Goal: Task Accomplishment & Management: Use online tool/utility

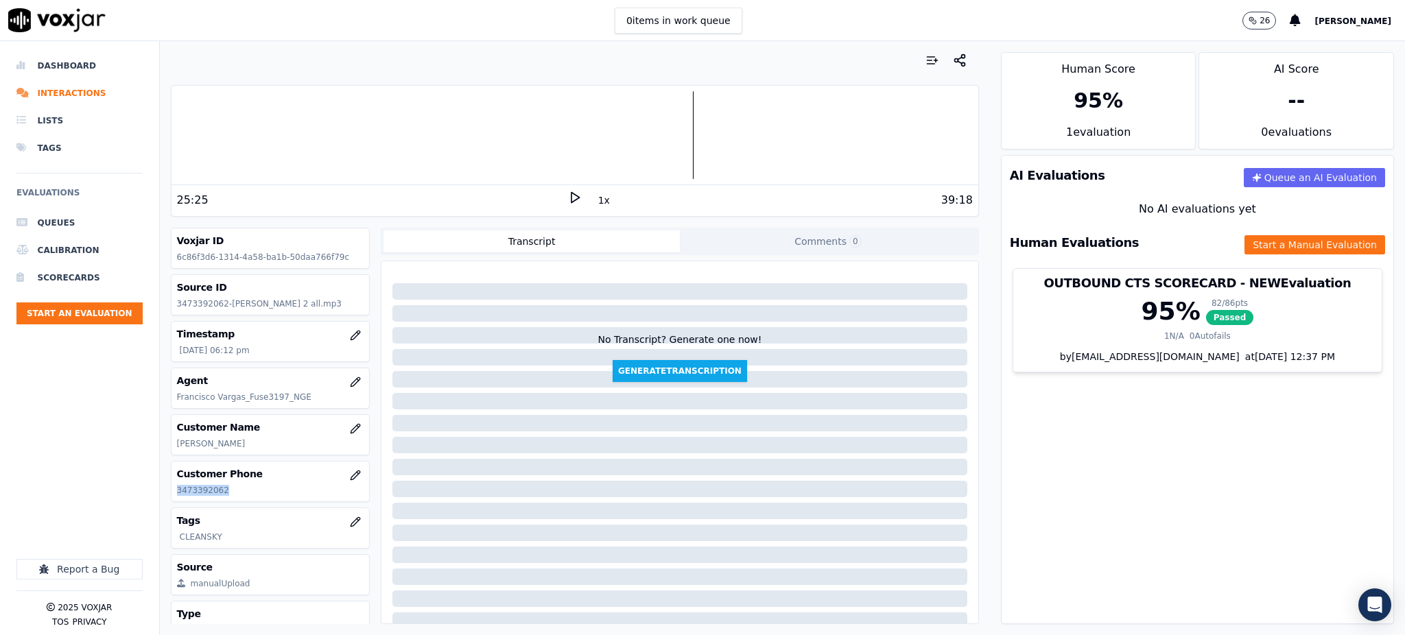
click at [568, 193] on icon at bounding box center [575, 198] width 14 height 14
click at [571, 199] on polygon at bounding box center [575, 198] width 8 height 10
click at [1258, 248] on button "Start a Manual Evaluation" at bounding box center [1314, 244] width 141 height 19
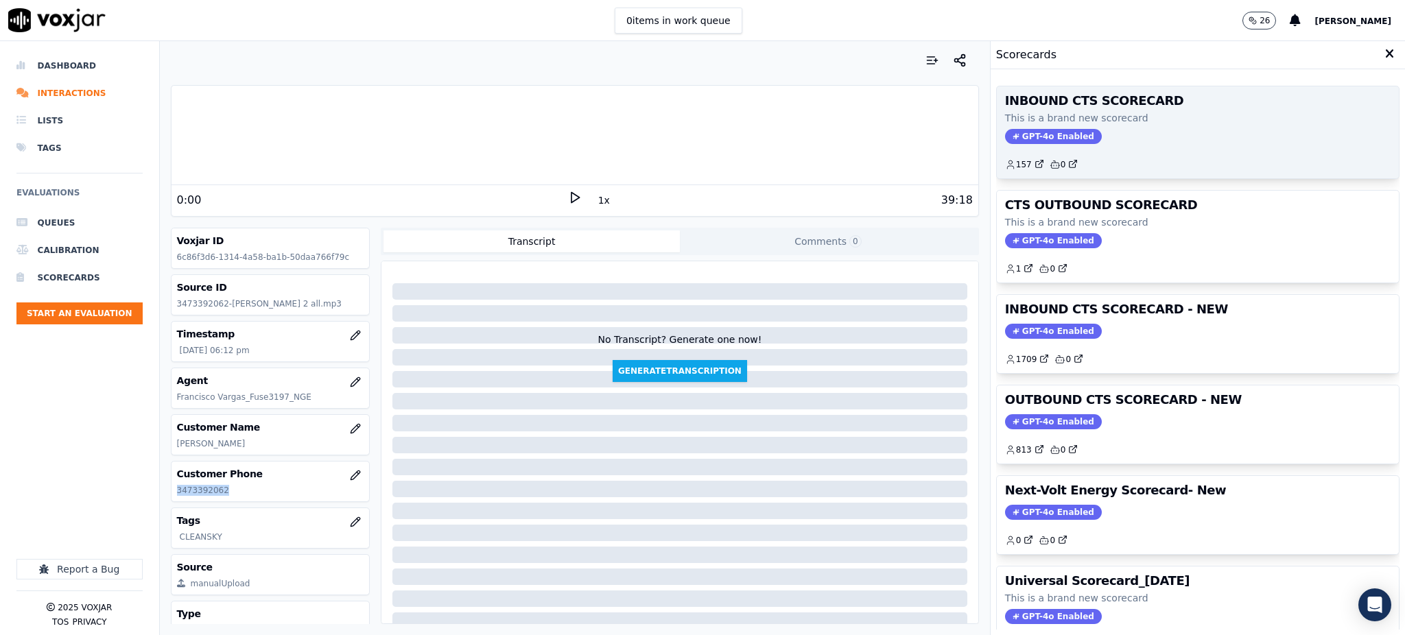
click at [1005, 134] on span "GPT-4o Enabled" at bounding box center [1053, 136] width 97 height 15
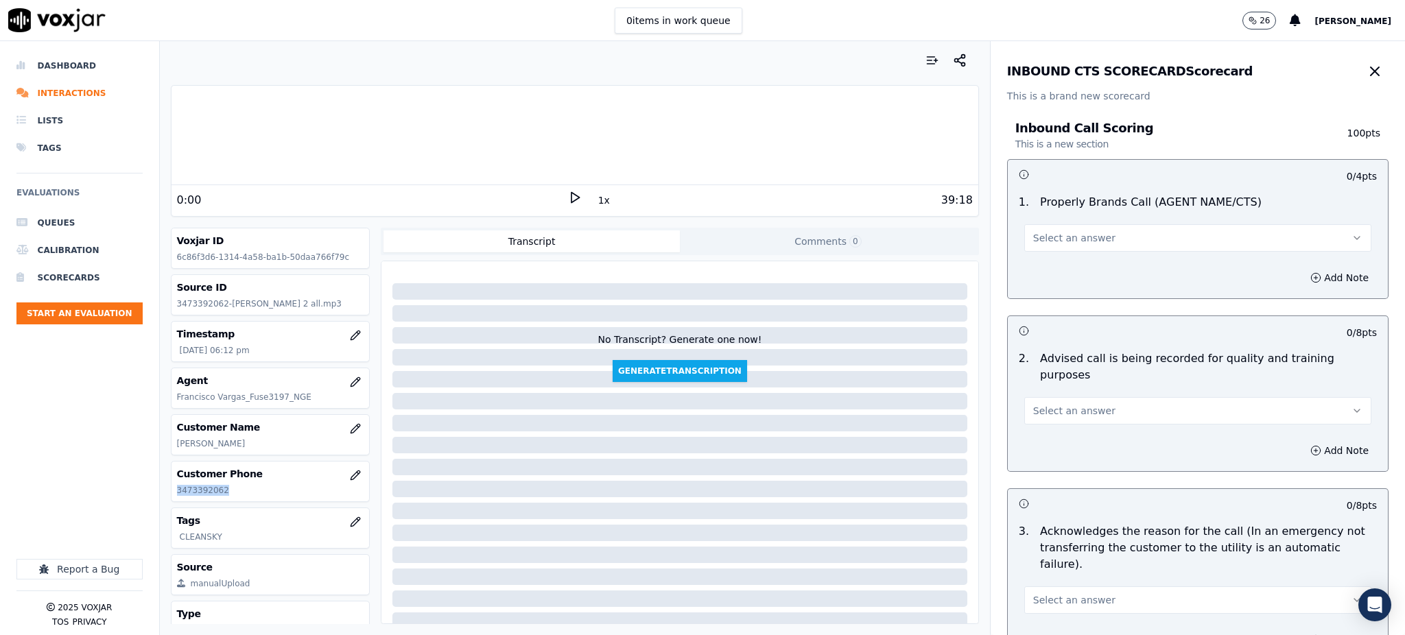
click at [1033, 235] on span "Select an answer" at bounding box center [1074, 238] width 82 height 14
click at [1040, 279] on div "Yes" at bounding box center [1167, 269] width 317 height 22
click at [1054, 404] on span "Select an answer" at bounding box center [1074, 411] width 82 height 14
click at [1039, 424] on div "Yes" at bounding box center [1167, 425] width 317 height 22
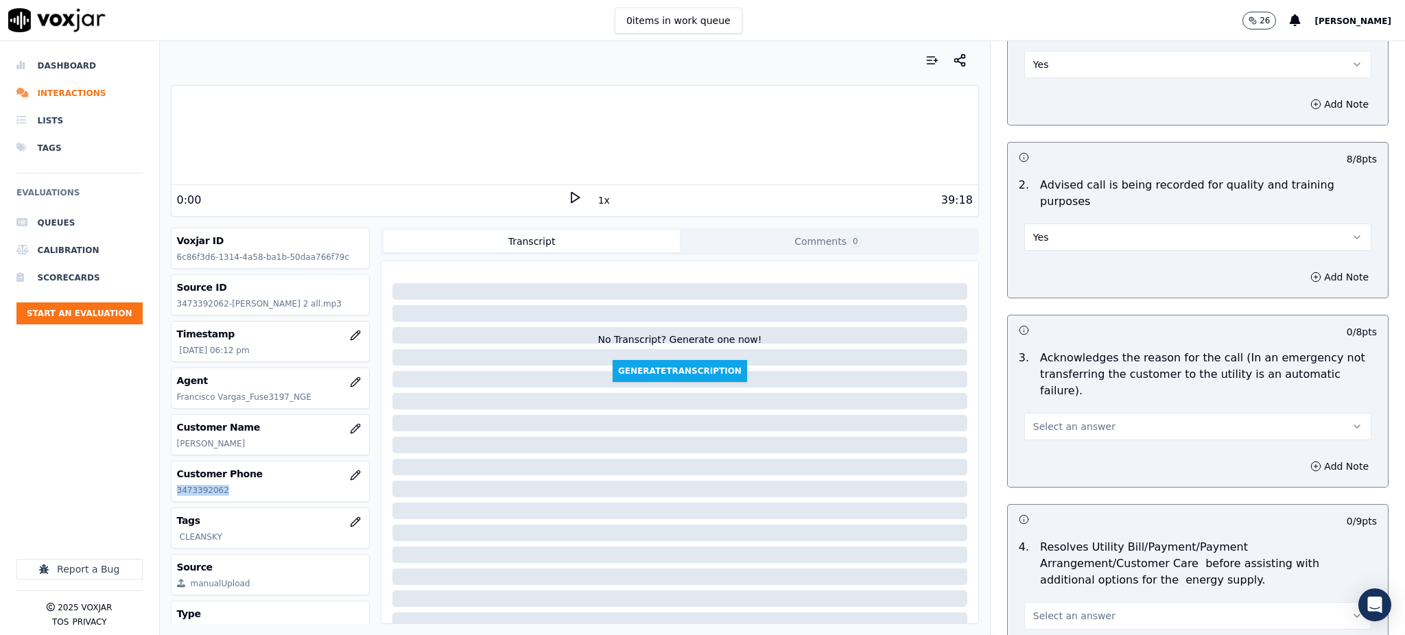
scroll to position [274, 0]
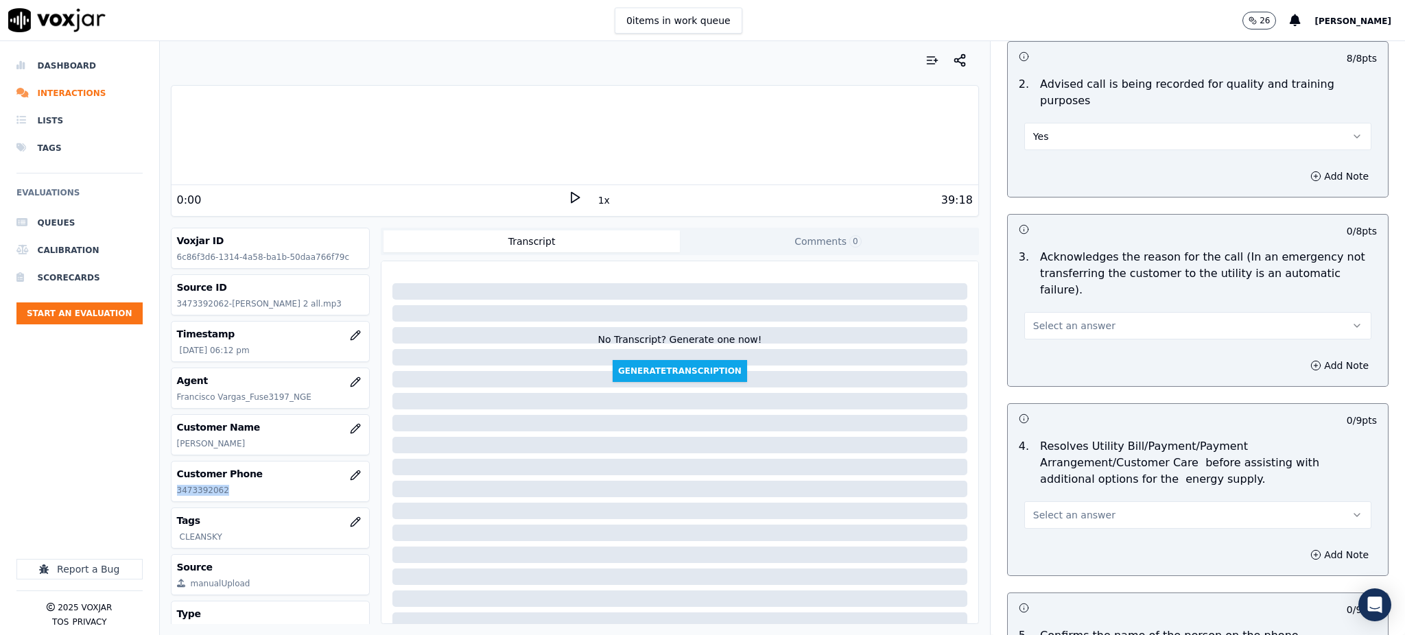
drag, startPoint x: 1052, startPoint y: 296, endPoint x: 1051, endPoint y: 307, distance: 11.1
click at [1052, 319] on span "Select an answer" at bounding box center [1074, 326] width 82 height 14
drag, startPoint x: 1046, startPoint y: 321, endPoint x: 1034, endPoint y: 390, distance: 69.6
click at [1046, 322] on div "Yes" at bounding box center [1167, 324] width 317 height 22
click at [1058, 501] on button "Select an answer" at bounding box center [1197, 514] width 347 height 27
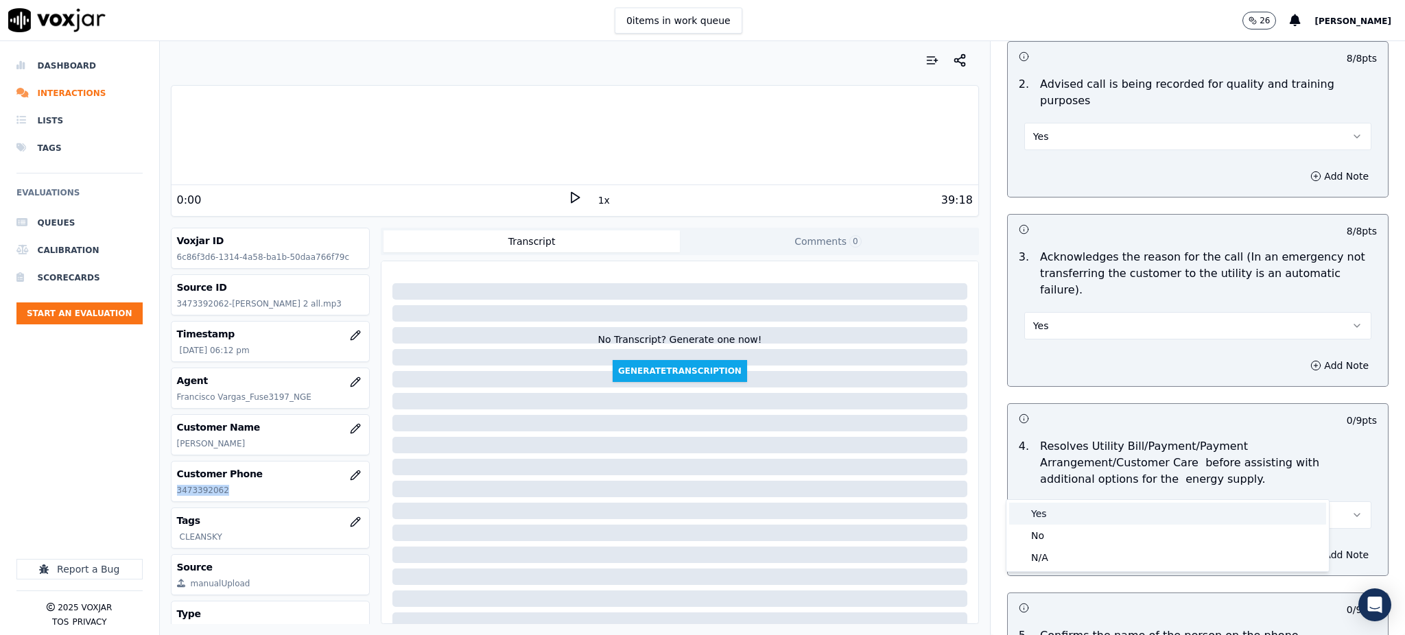
click at [1041, 514] on div "Yes" at bounding box center [1167, 514] width 317 height 22
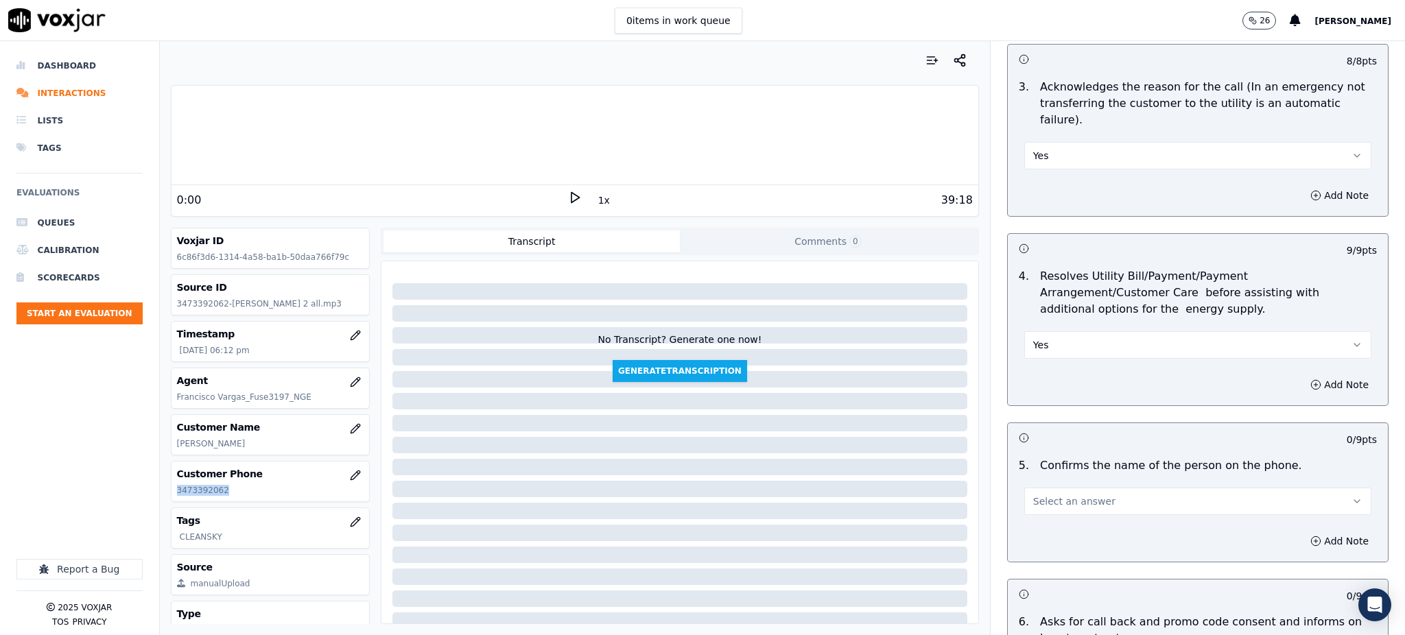
scroll to position [457, 0]
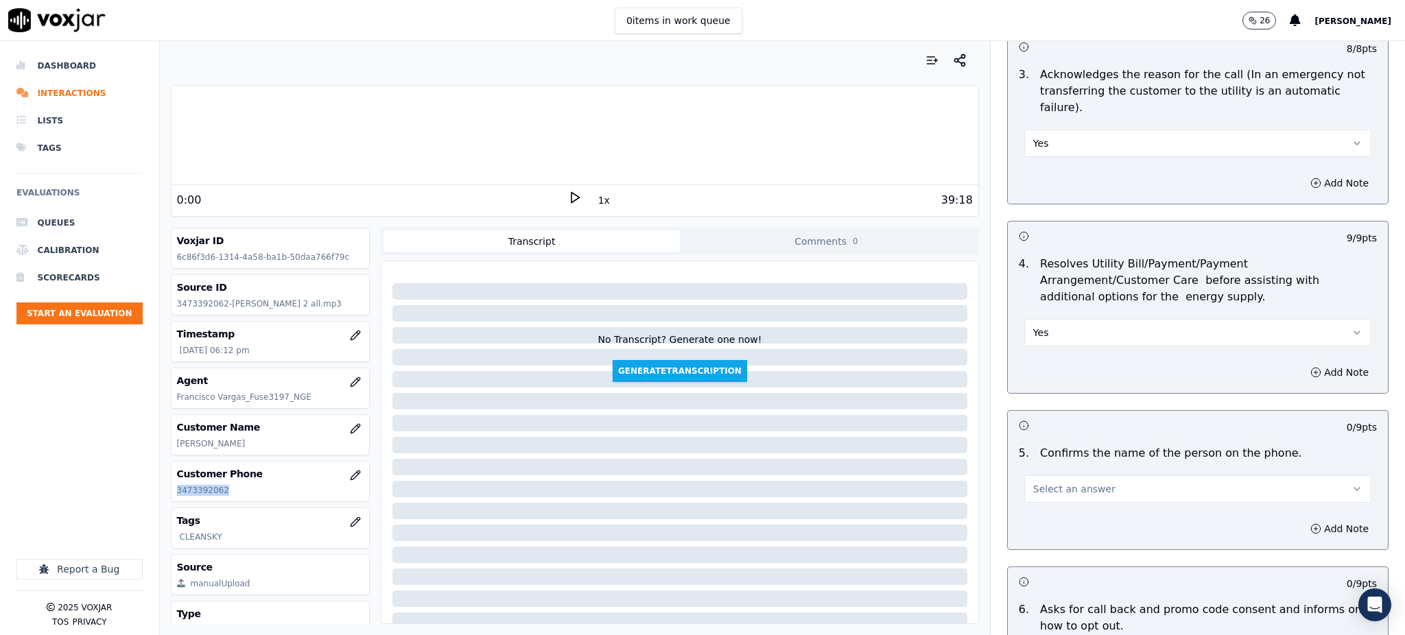
click at [1035, 475] on button "Select an answer" at bounding box center [1197, 488] width 347 height 27
click at [1037, 486] on div "Yes" at bounding box center [1167, 487] width 317 height 22
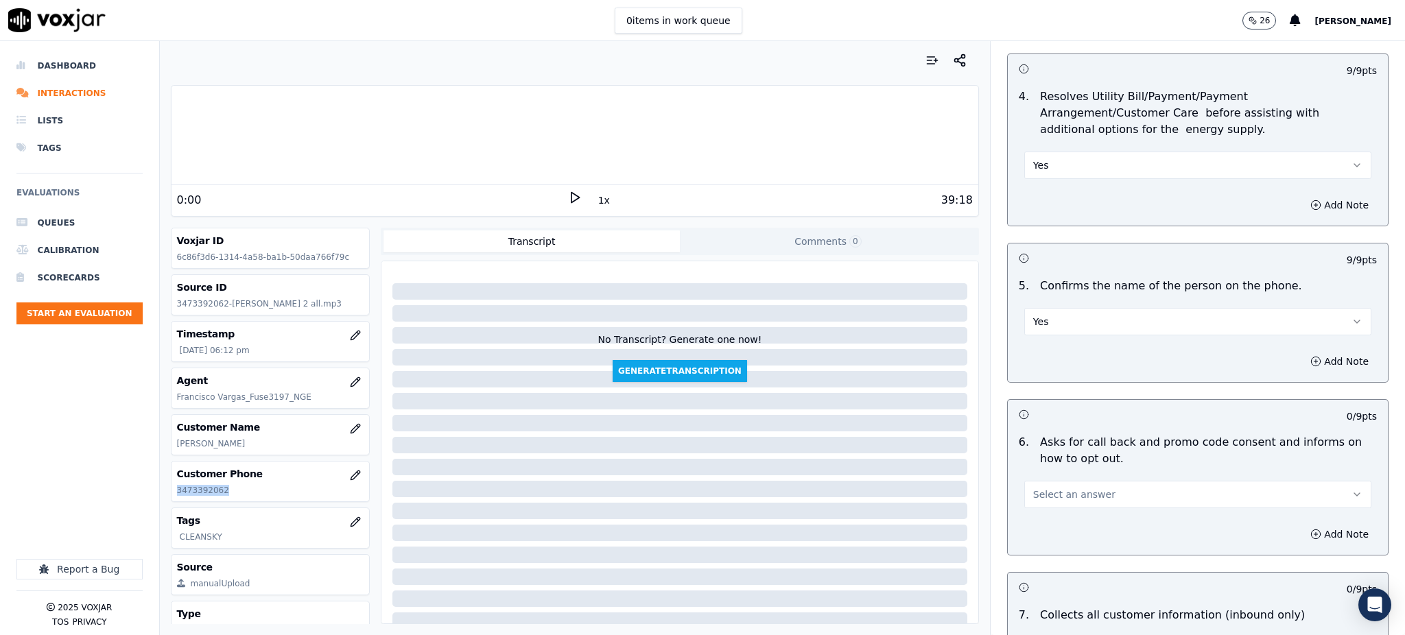
scroll to position [640, 0]
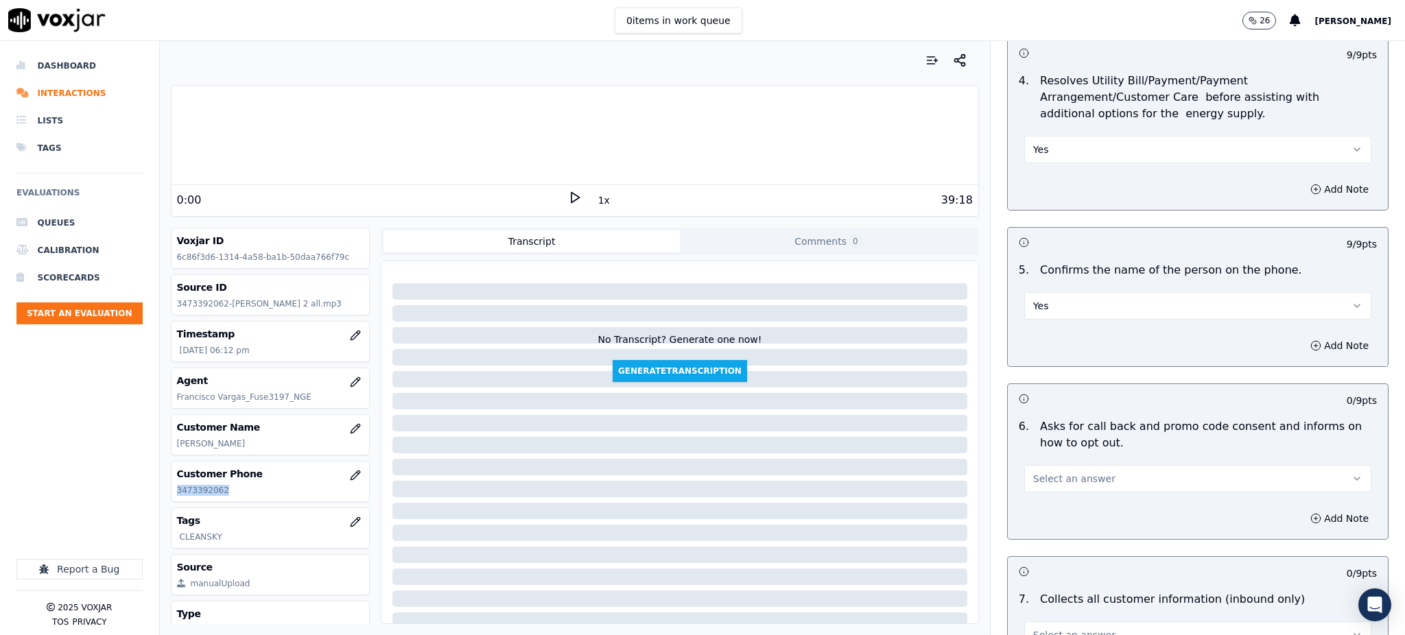
click at [1047, 472] on span "Select an answer" at bounding box center [1074, 479] width 82 height 14
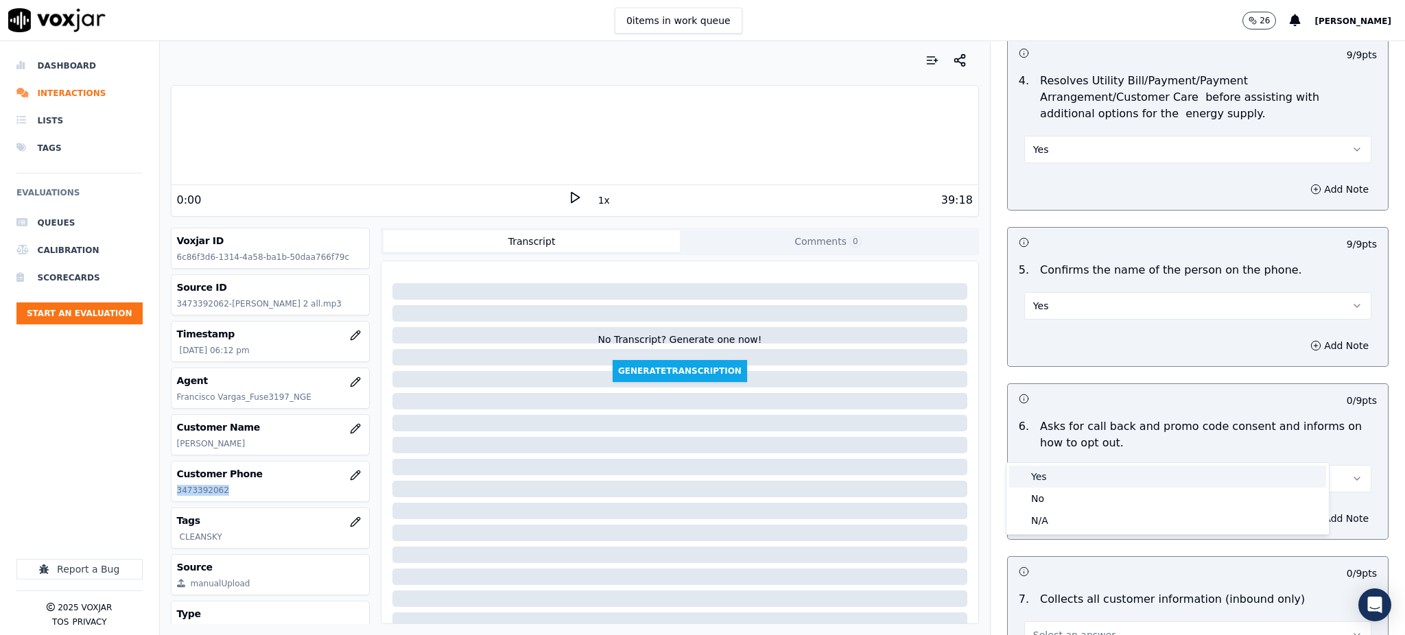
click at [1041, 478] on div "Yes" at bounding box center [1167, 477] width 317 height 22
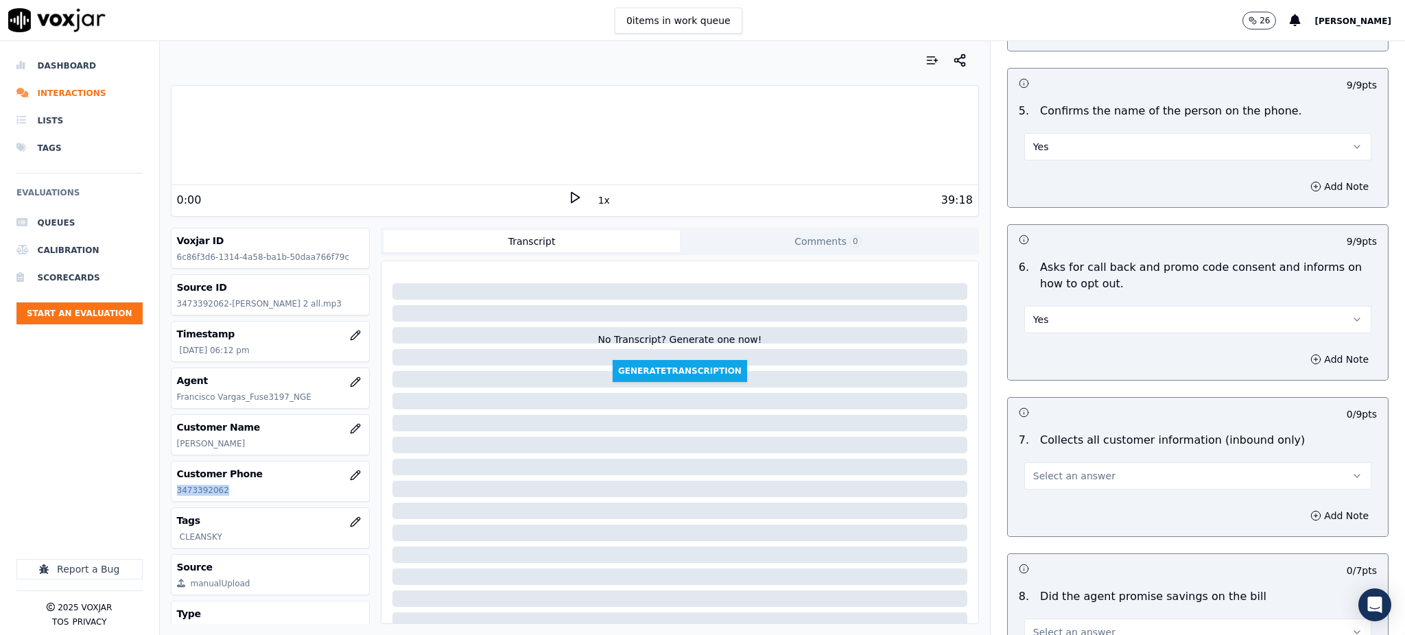
scroll to position [823, 0]
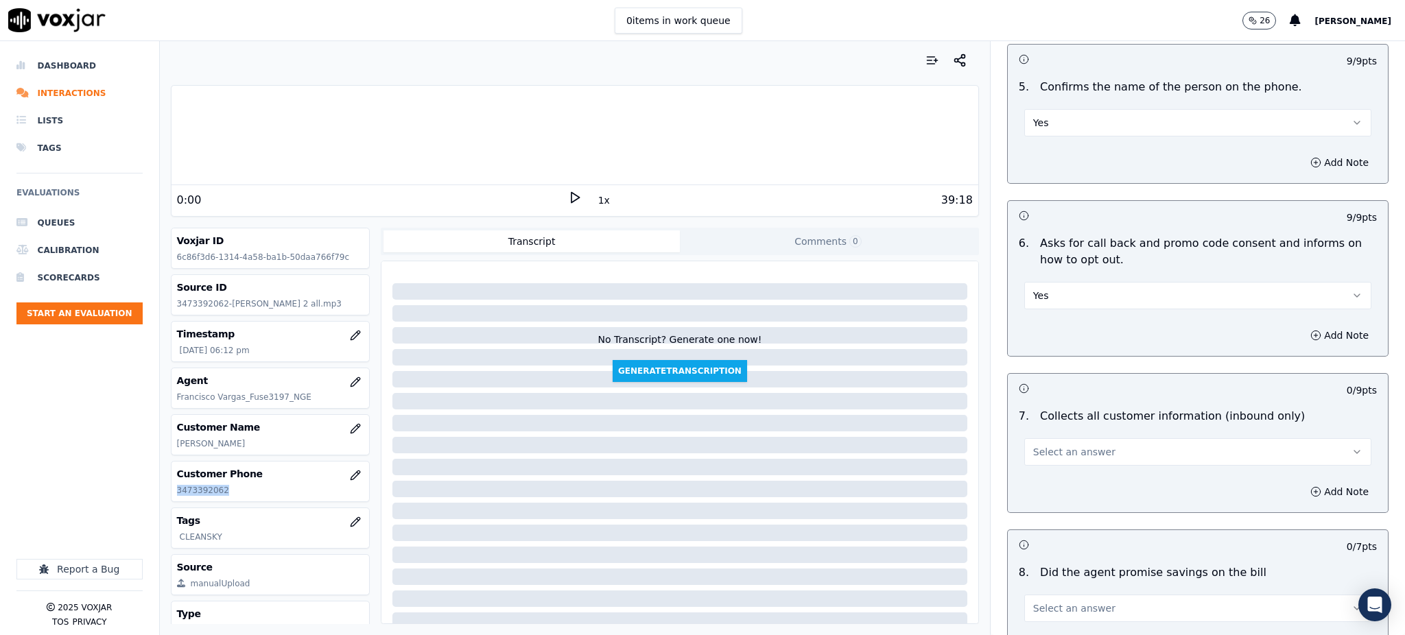
click at [1047, 445] on span "Select an answer" at bounding box center [1074, 452] width 82 height 14
click at [1041, 453] on div "Yes" at bounding box center [1167, 451] width 317 height 22
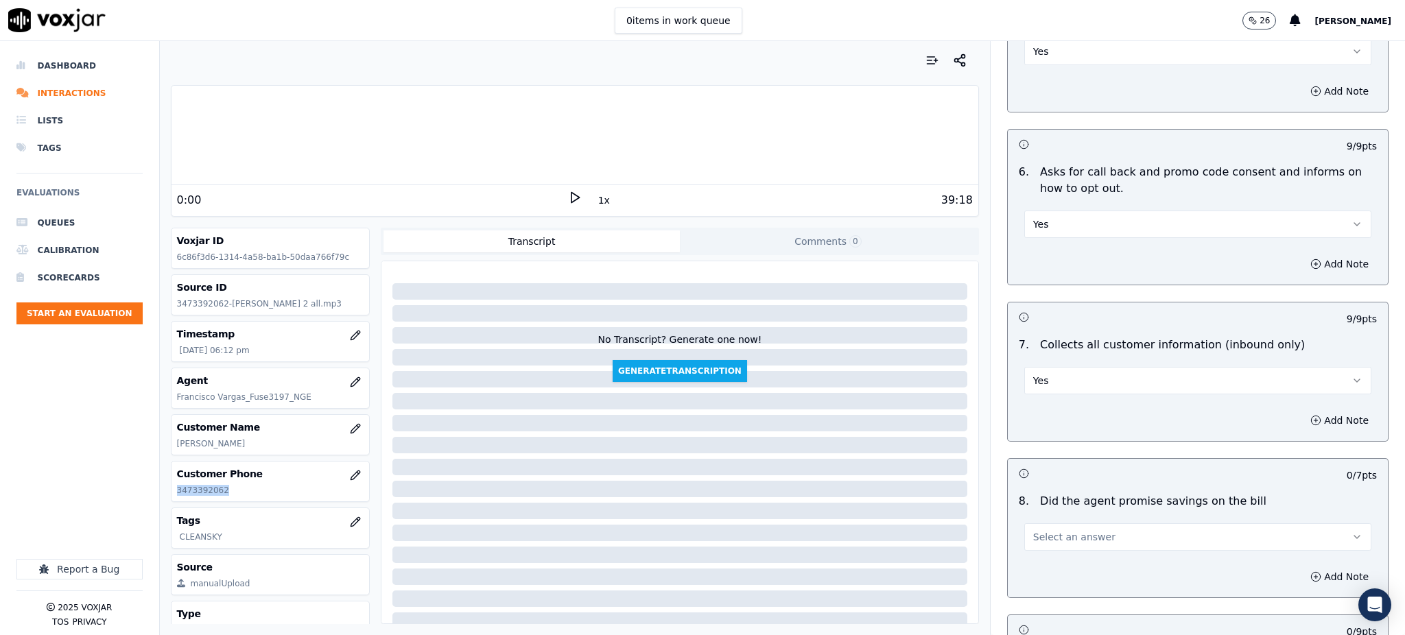
scroll to position [1098, 0]
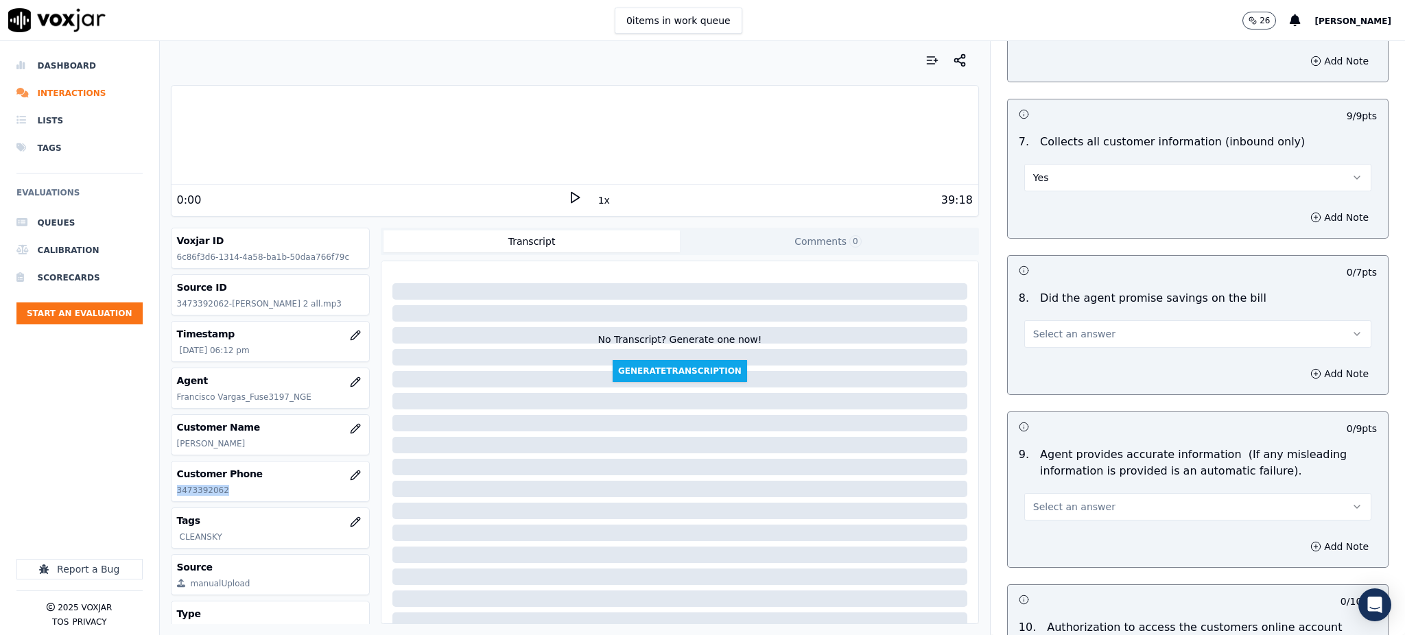
click at [1049, 327] on span "Select an answer" at bounding box center [1074, 334] width 82 height 14
click at [1062, 335] on div "Yes" at bounding box center [1167, 333] width 317 height 22
click at [1060, 500] on span "Select an answer" at bounding box center [1074, 507] width 82 height 14
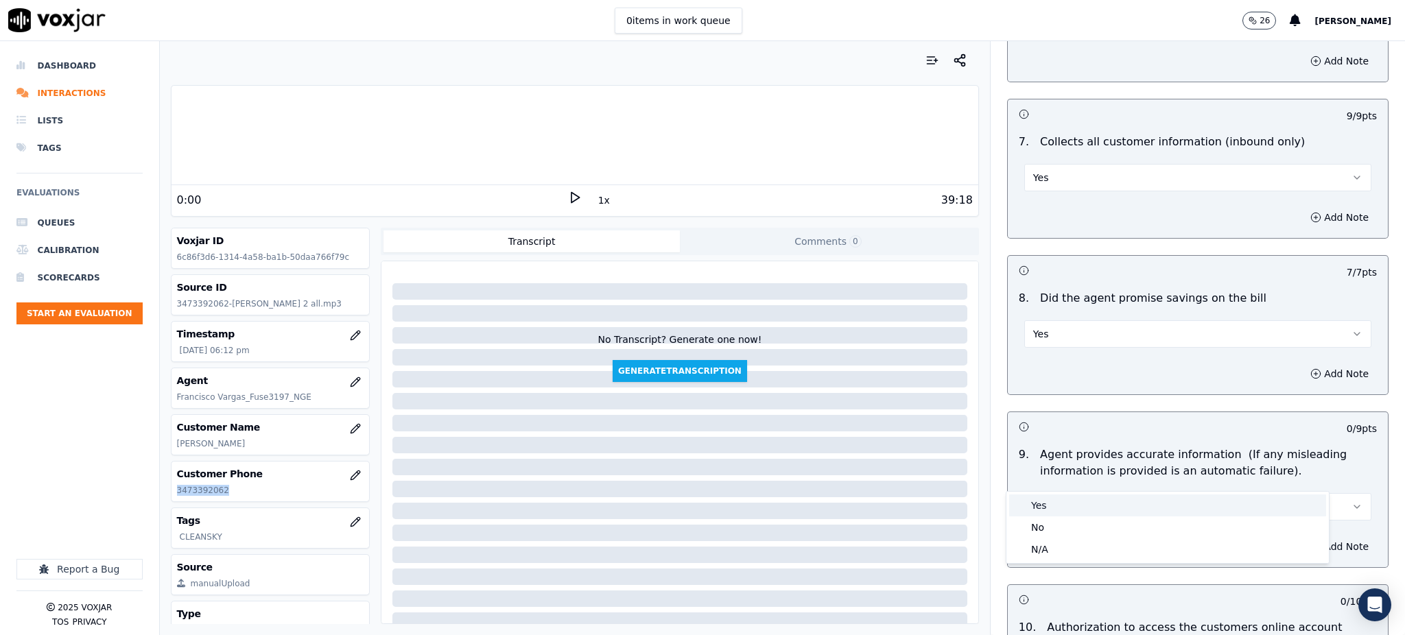
click at [1060, 500] on div "Yes" at bounding box center [1167, 506] width 317 height 22
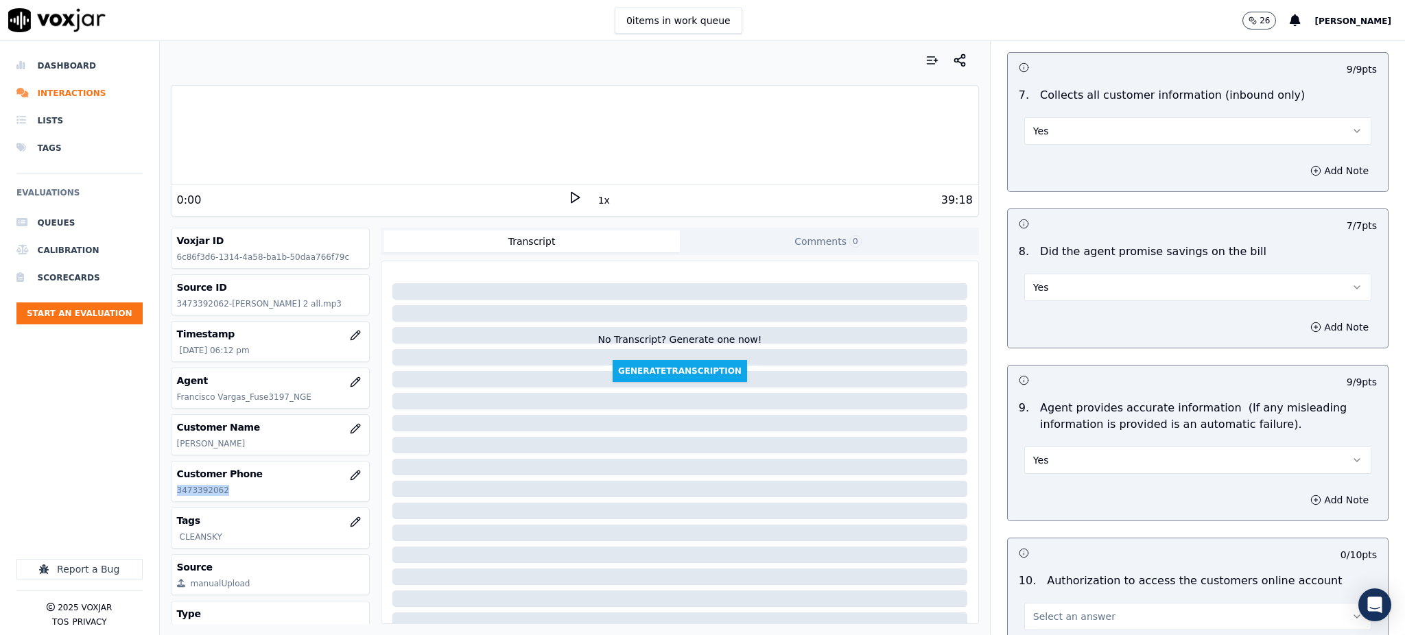
scroll to position [1372, 0]
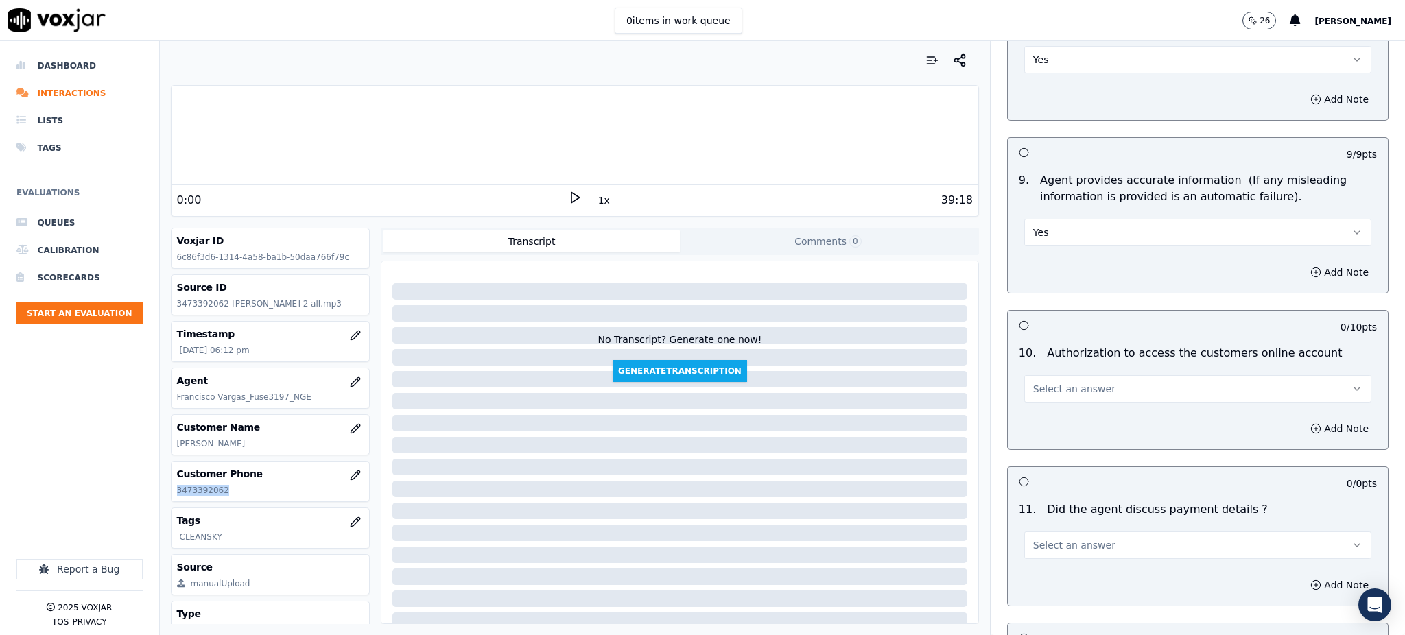
drag, startPoint x: 1045, startPoint y: 354, endPoint x: 1037, endPoint y: 369, distance: 16.9
click at [1045, 382] on span "Select an answer" at bounding box center [1074, 389] width 82 height 14
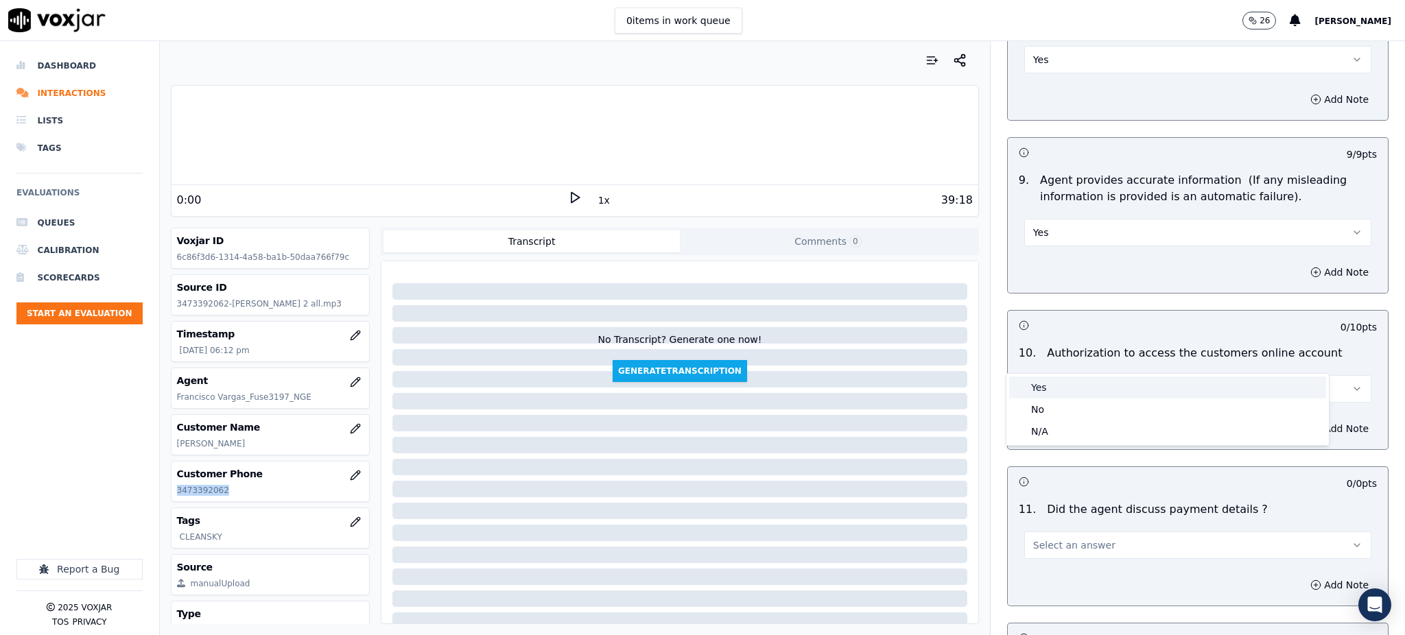
click at [1041, 392] on div "Yes" at bounding box center [1167, 388] width 317 height 22
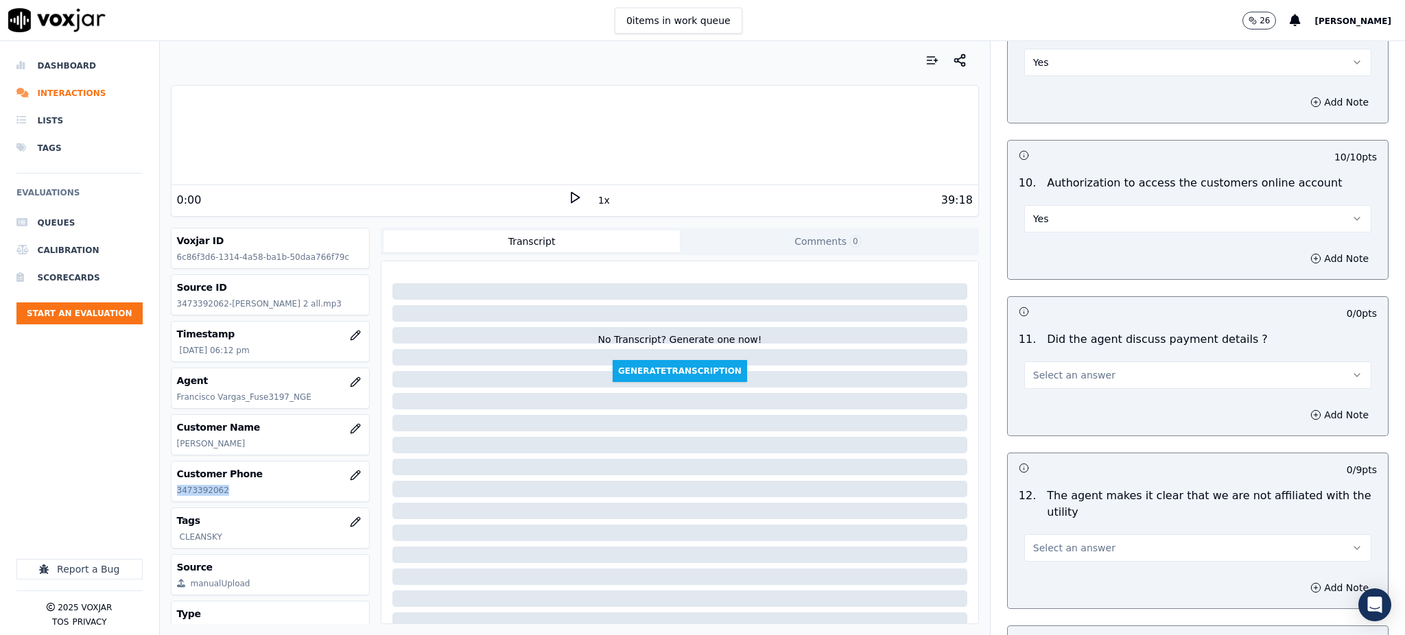
scroll to position [1554, 0]
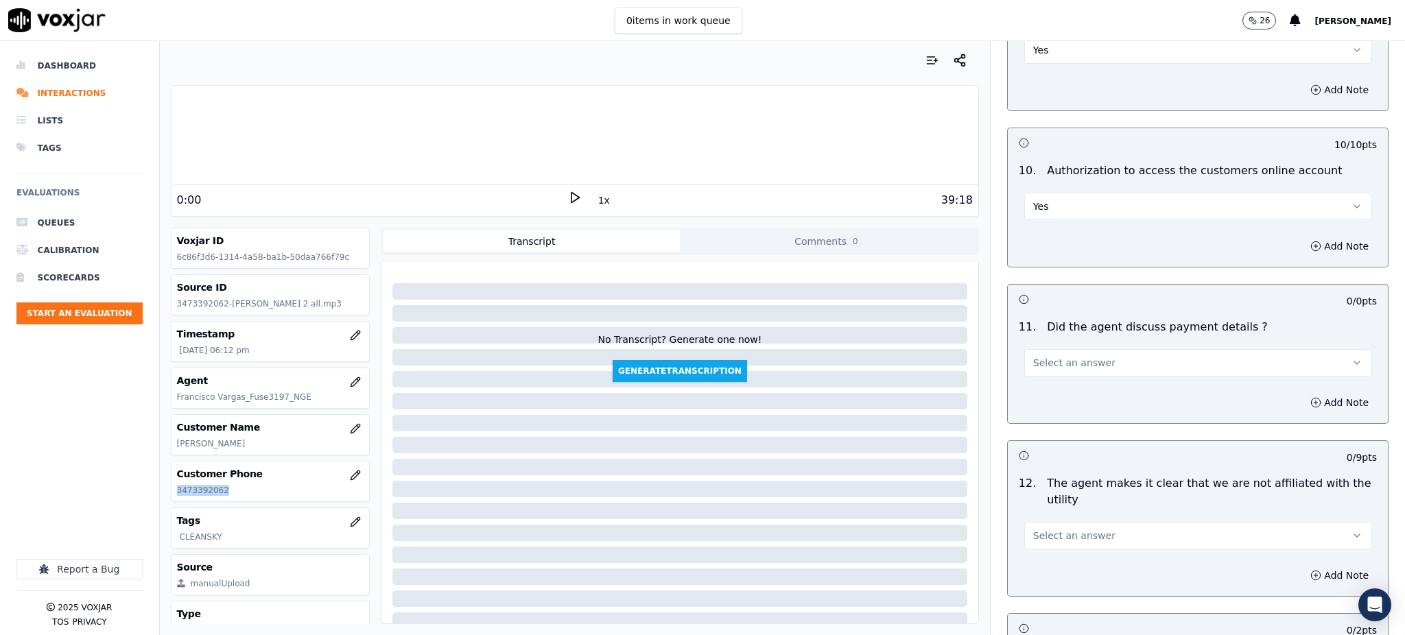
click at [1058, 356] on span "Select an answer" at bounding box center [1074, 363] width 82 height 14
click at [1067, 398] on div "N/A" at bounding box center [1167, 405] width 317 height 22
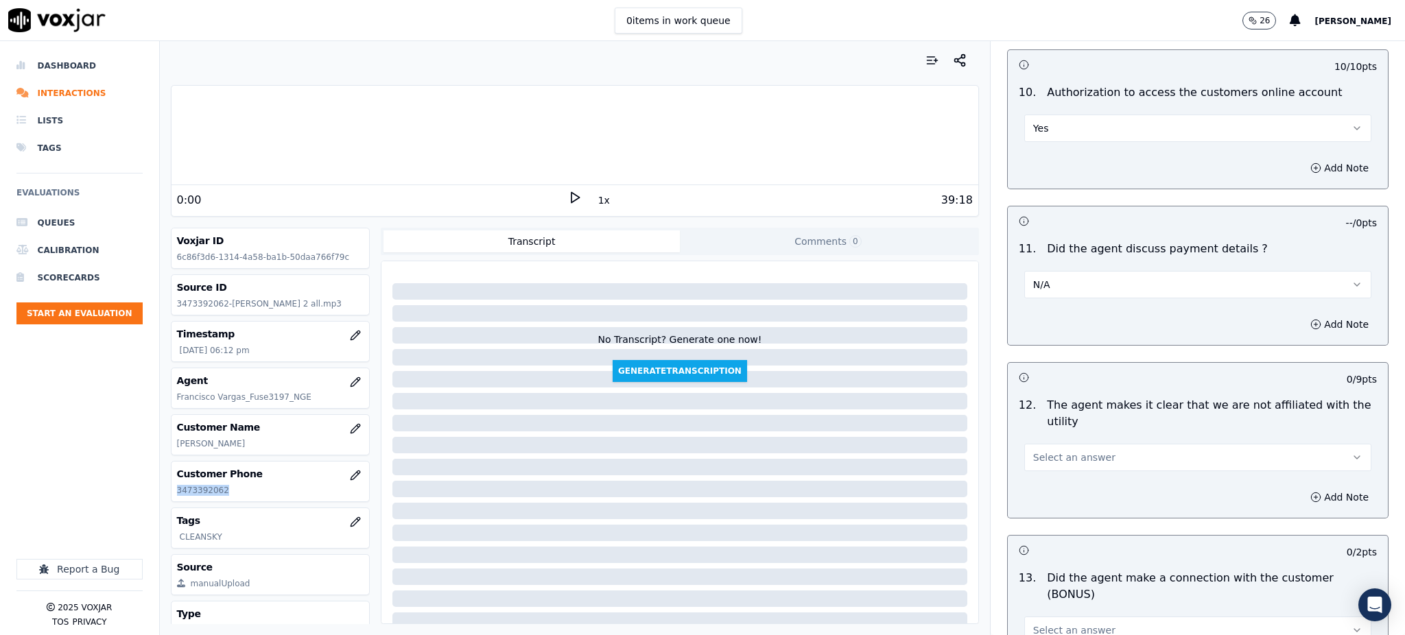
scroll to position [1829, 0]
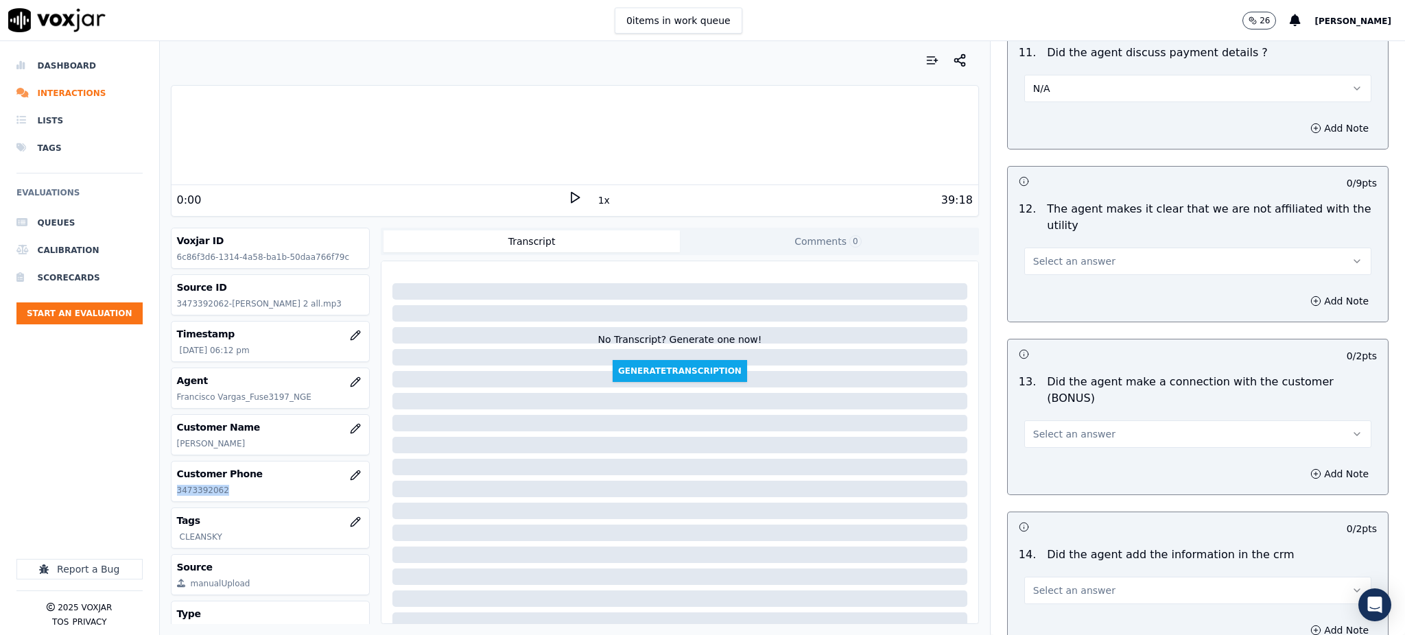
click at [1056, 254] on span "Select an answer" at bounding box center [1074, 261] width 82 height 14
click at [1049, 261] on div "Yes" at bounding box center [1167, 260] width 317 height 22
drag, startPoint x: 1067, startPoint y: 382, endPoint x: 1056, endPoint y: 394, distance: 16.5
click at [1066, 427] on span "Select an answer" at bounding box center [1074, 434] width 82 height 14
click at [1047, 412] on div "Yes" at bounding box center [1167, 416] width 317 height 22
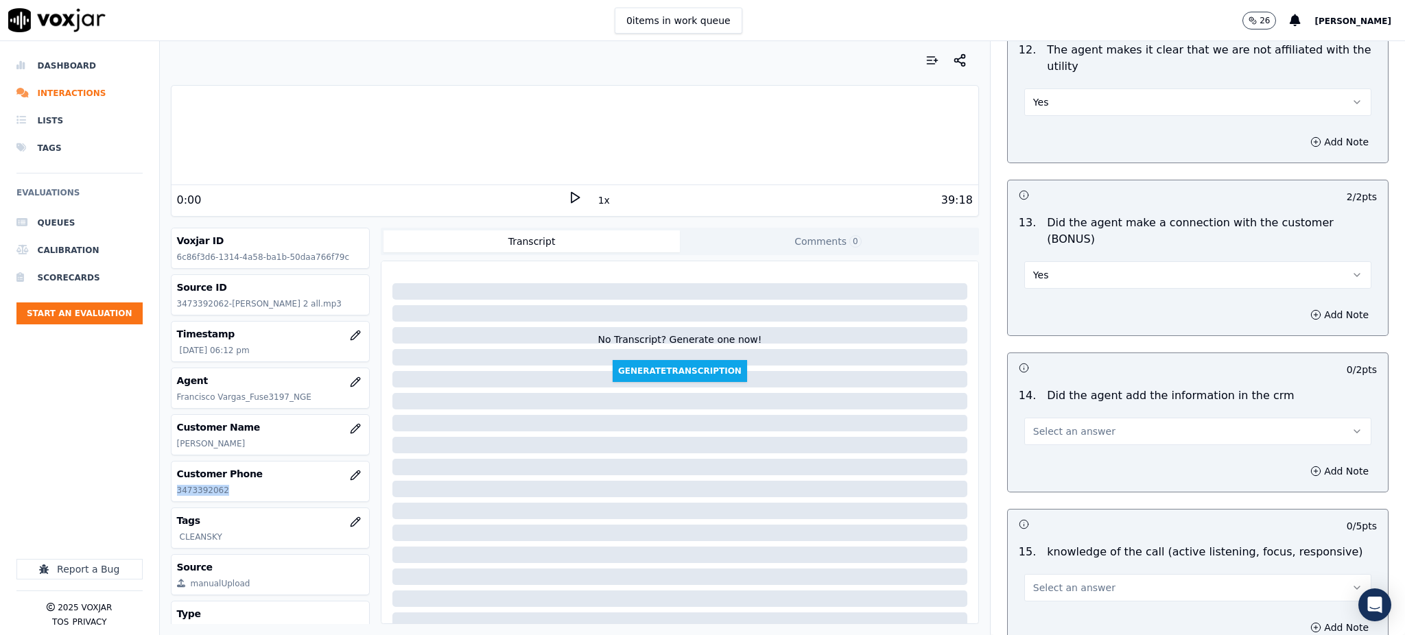
scroll to position [2012, 0]
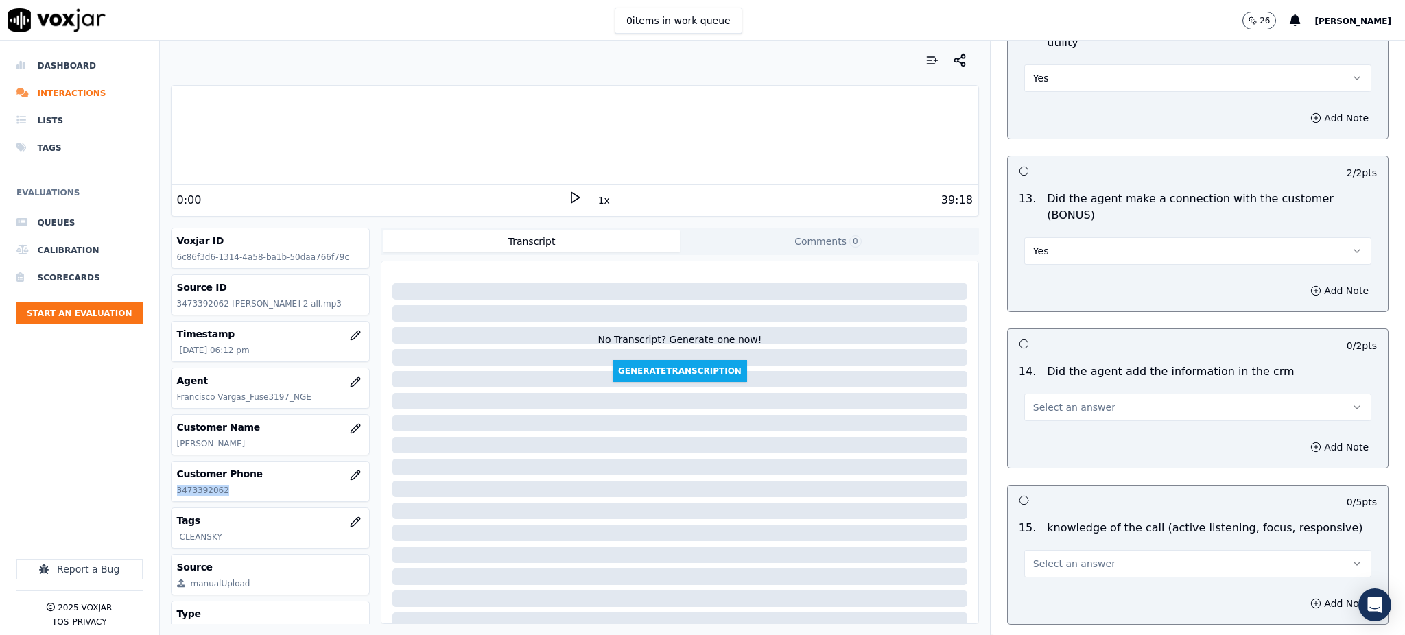
click at [1033, 401] on span "Select an answer" at bounding box center [1074, 408] width 82 height 14
click at [1043, 396] on div "Yes" at bounding box center [1167, 390] width 317 height 22
click at [1034, 557] on span "Select an answer" at bounding box center [1074, 564] width 82 height 14
click at [1037, 554] on div "Yes" at bounding box center [1167, 547] width 317 height 22
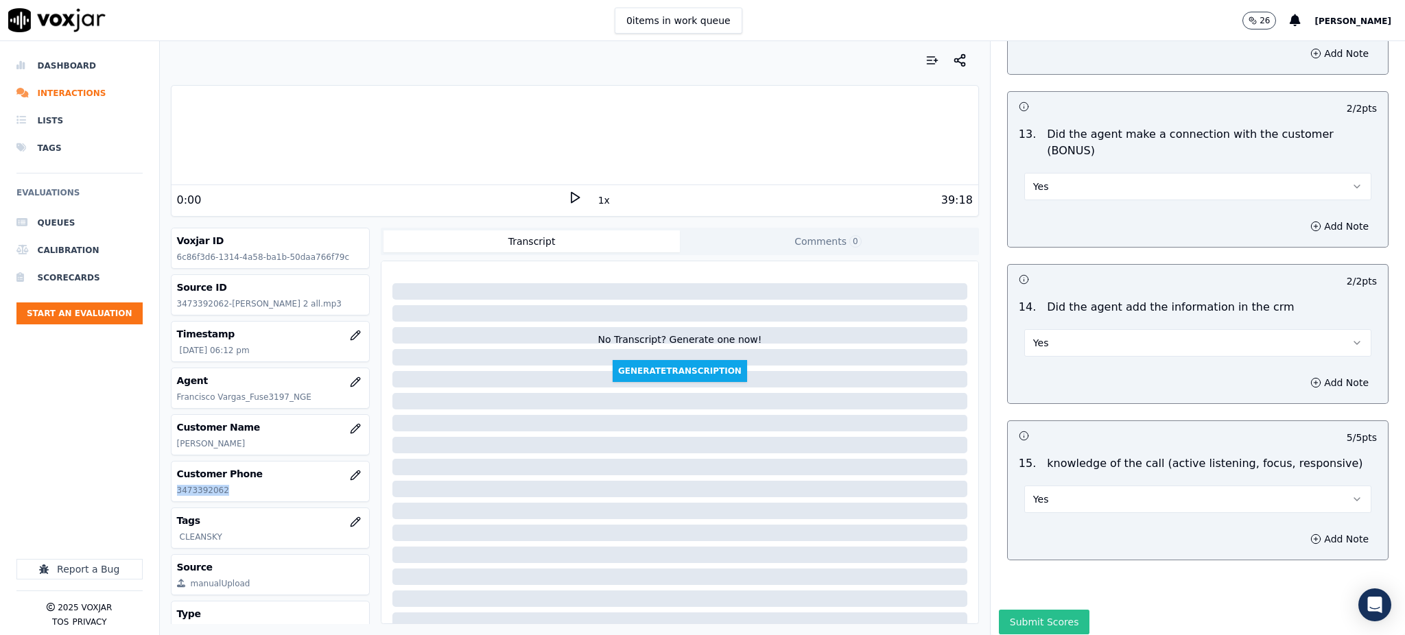
click at [1019, 610] on button "Submit Scores" at bounding box center [1044, 622] width 91 height 25
